Goal: Task Accomplishment & Management: Use online tool/utility

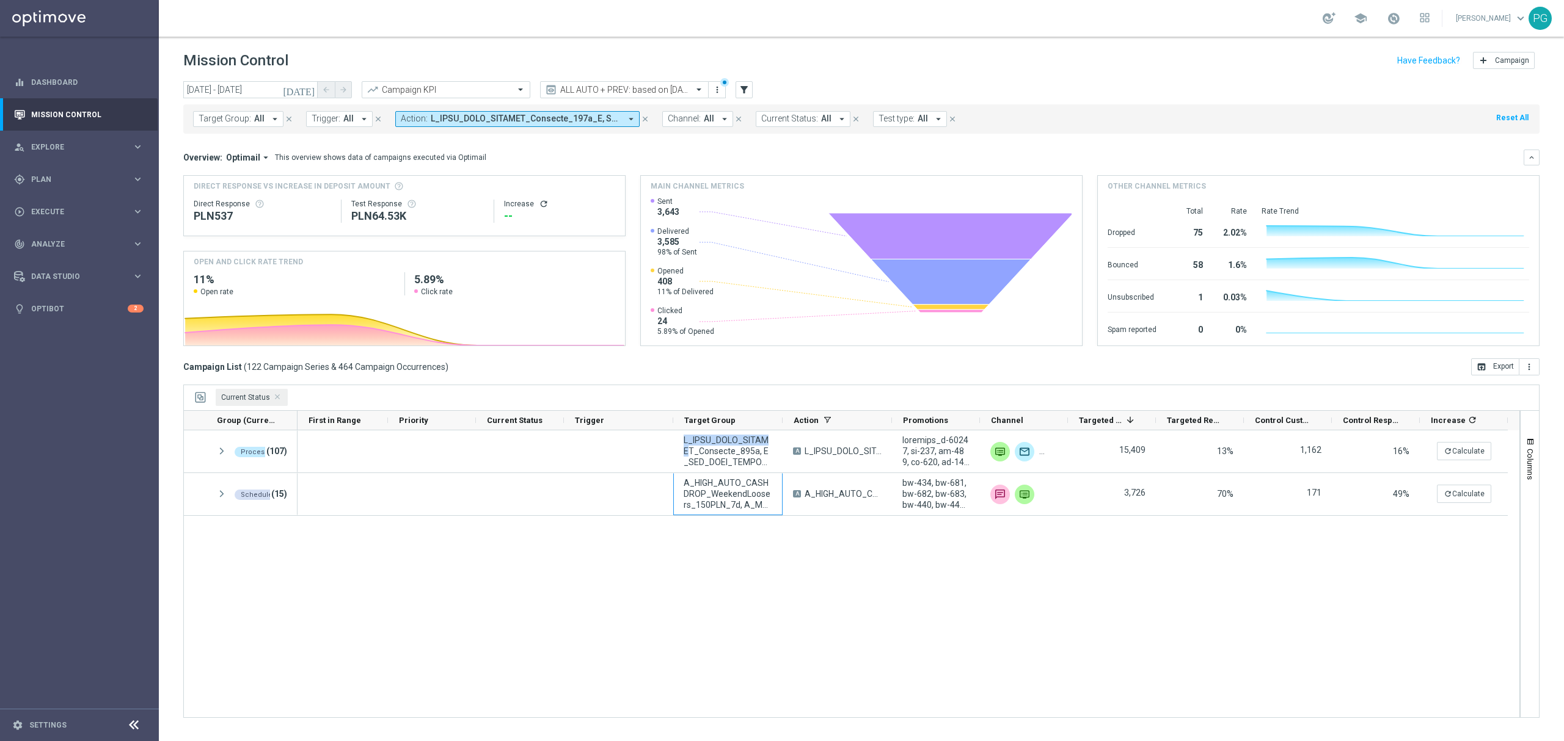
drag, startPoint x: 688, startPoint y: 447, endPoint x: 812, endPoint y: 580, distance: 181.5
click at [812, 580] on div "A 15,409 13% 1,162 16% refresh Calculate A bw-434, bw-681, bw-682, bw-683, bw-4…" at bounding box center [908, 574] width 1222 height 287
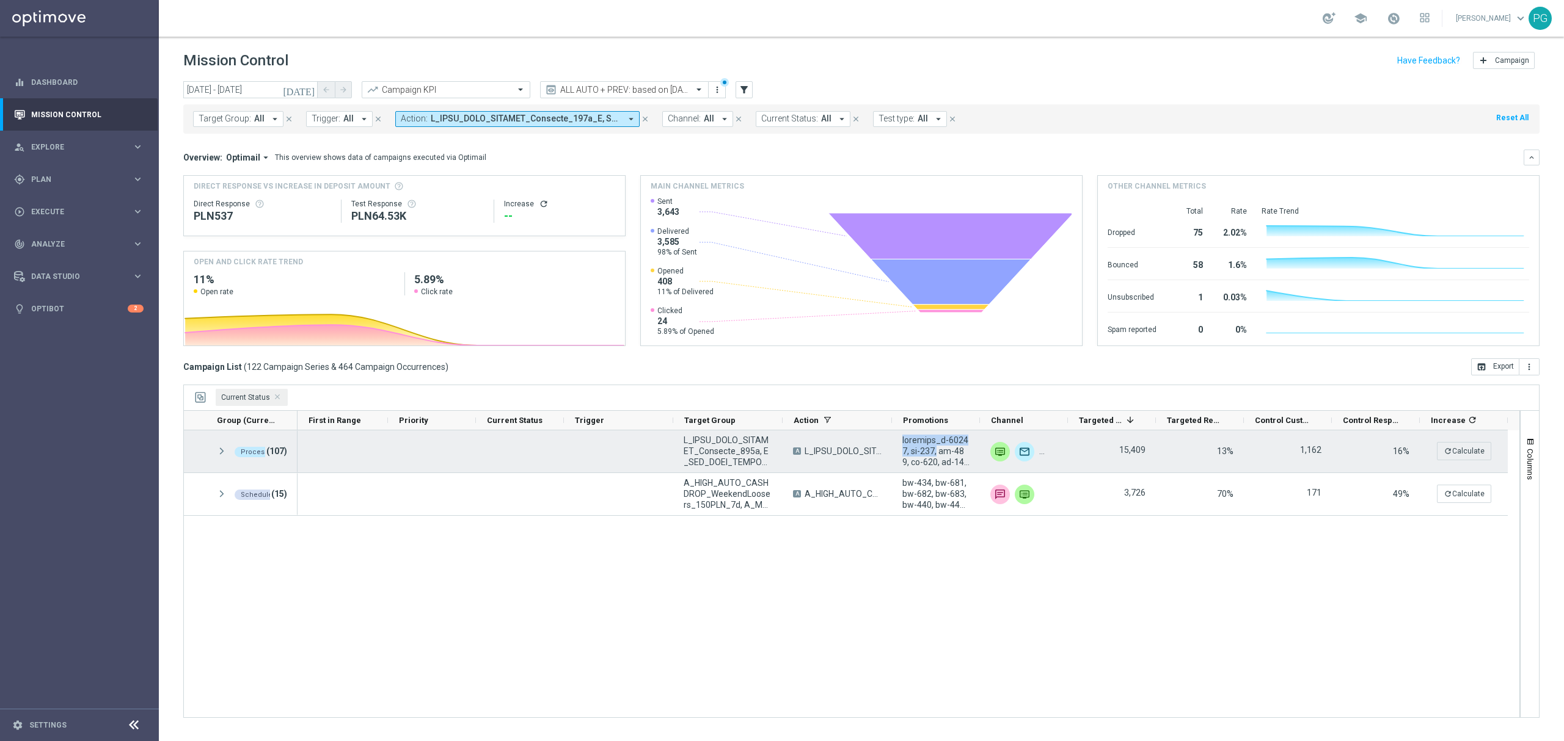
drag, startPoint x: 905, startPoint y: 440, endPoint x: 948, endPoint y: 455, distance: 45.8
click at [948, 455] on span at bounding box center [935, 451] width 67 height 33
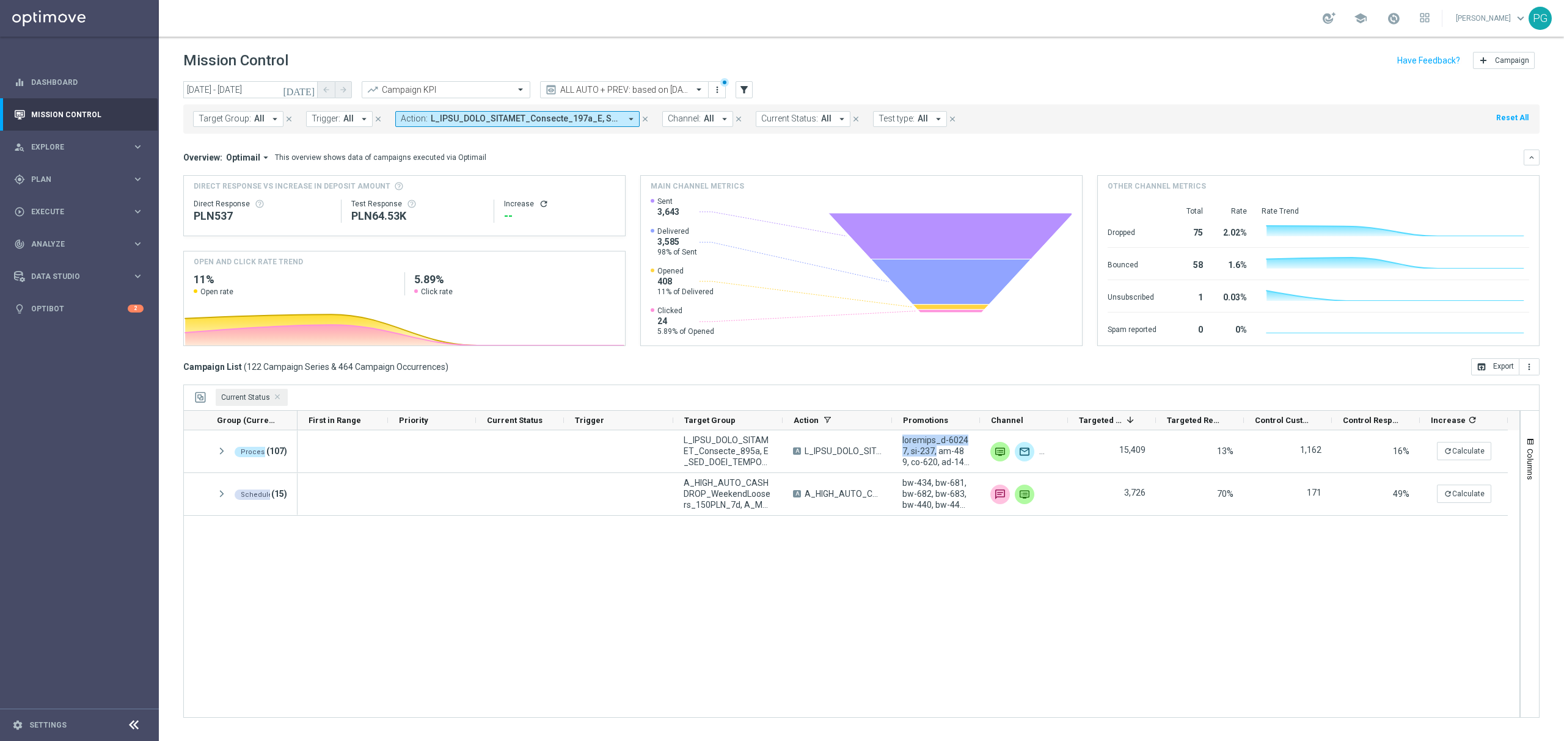
click at [1385, 16] on link at bounding box center [1393, 19] width 16 height 20
click at [1244, 22] on div "school Last available data: [DATE] Batch process is scheduled to occur within t…" at bounding box center [861, 18] width 1405 height 37
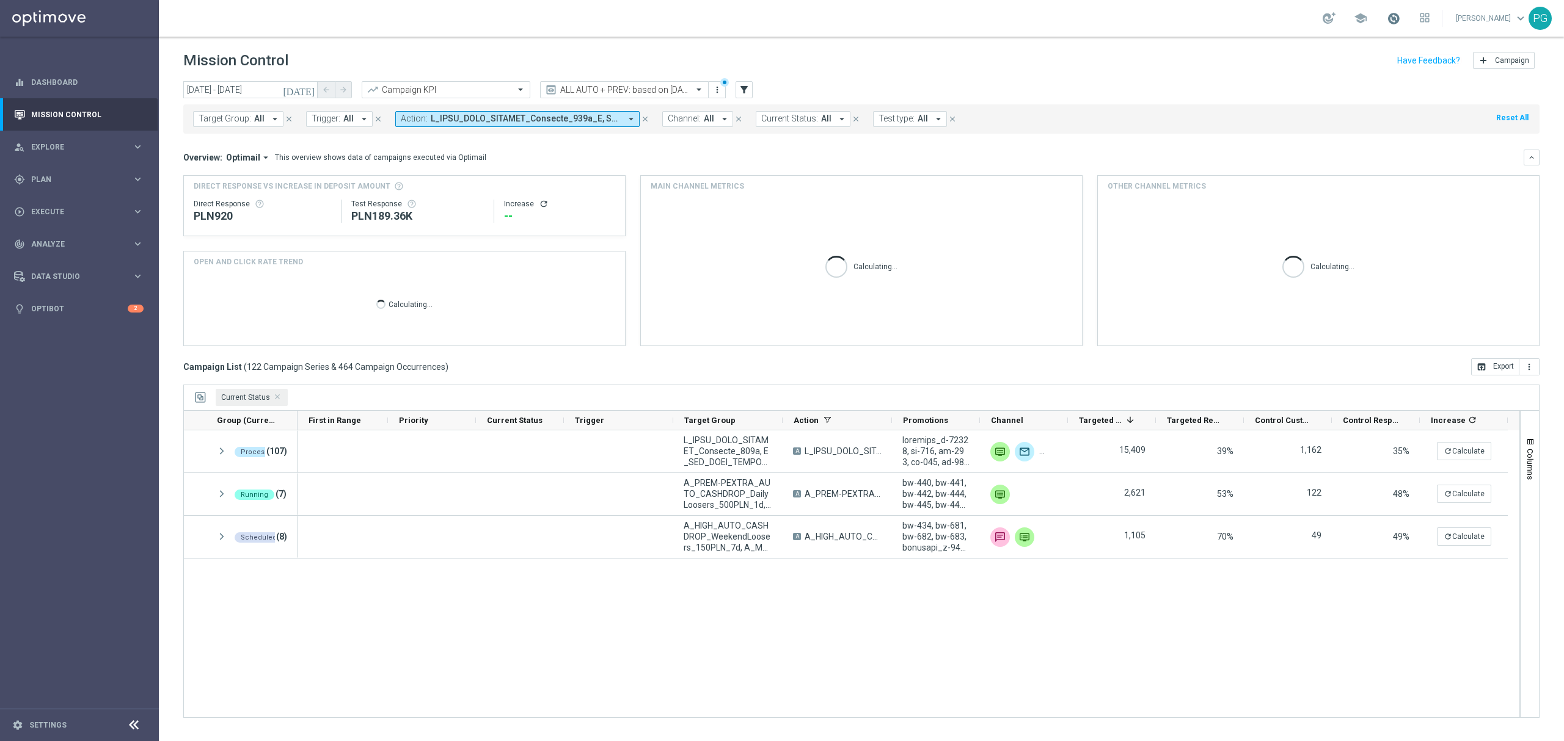
click at [1388, 21] on span at bounding box center [1392, 18] width 13 height 13
